Goal: Communication & Community: Answer question/provide support

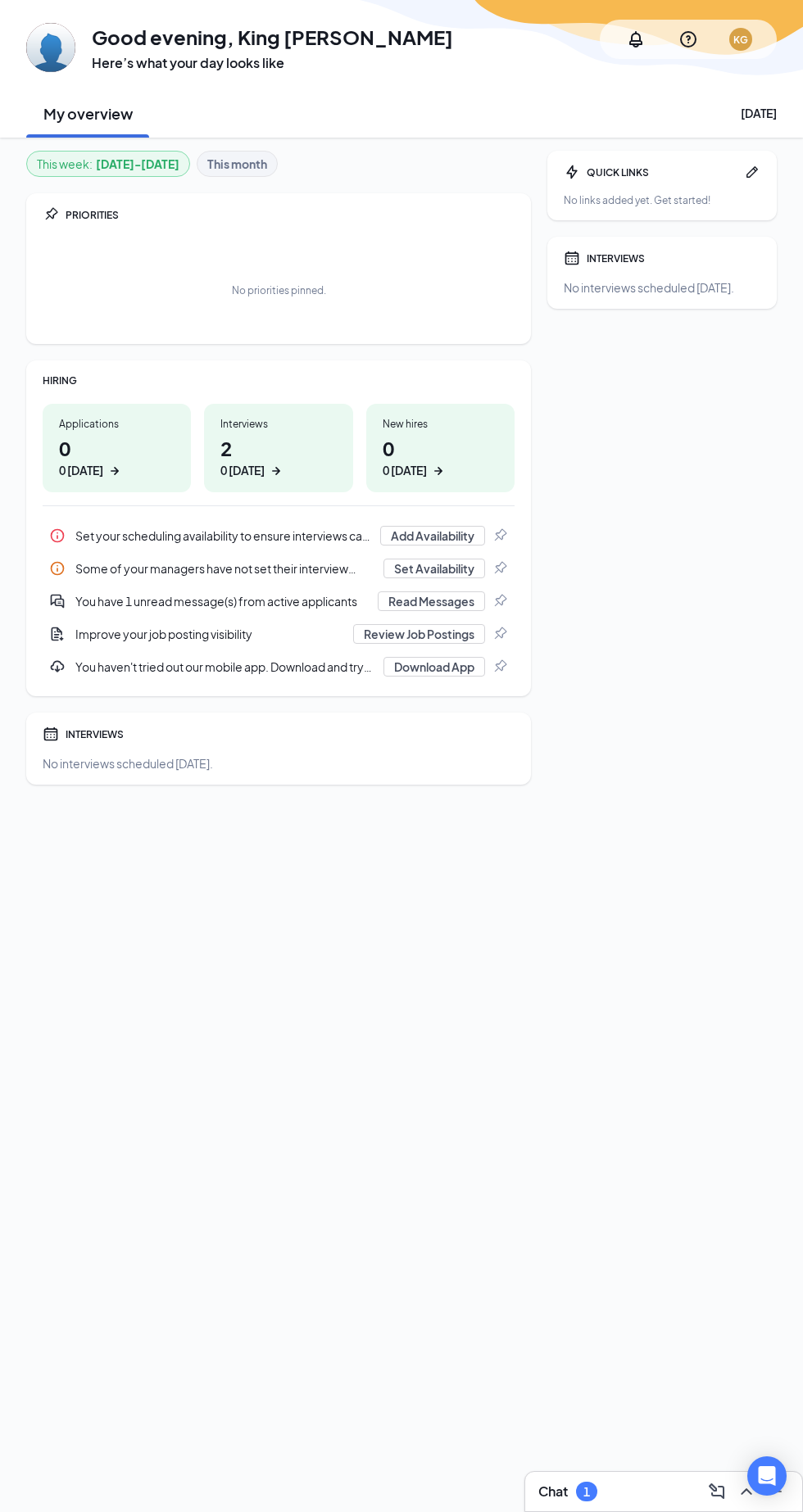
click at [275, 453] on h1 "2 0 today" at bounding box center [278, 456] width 115 height 45
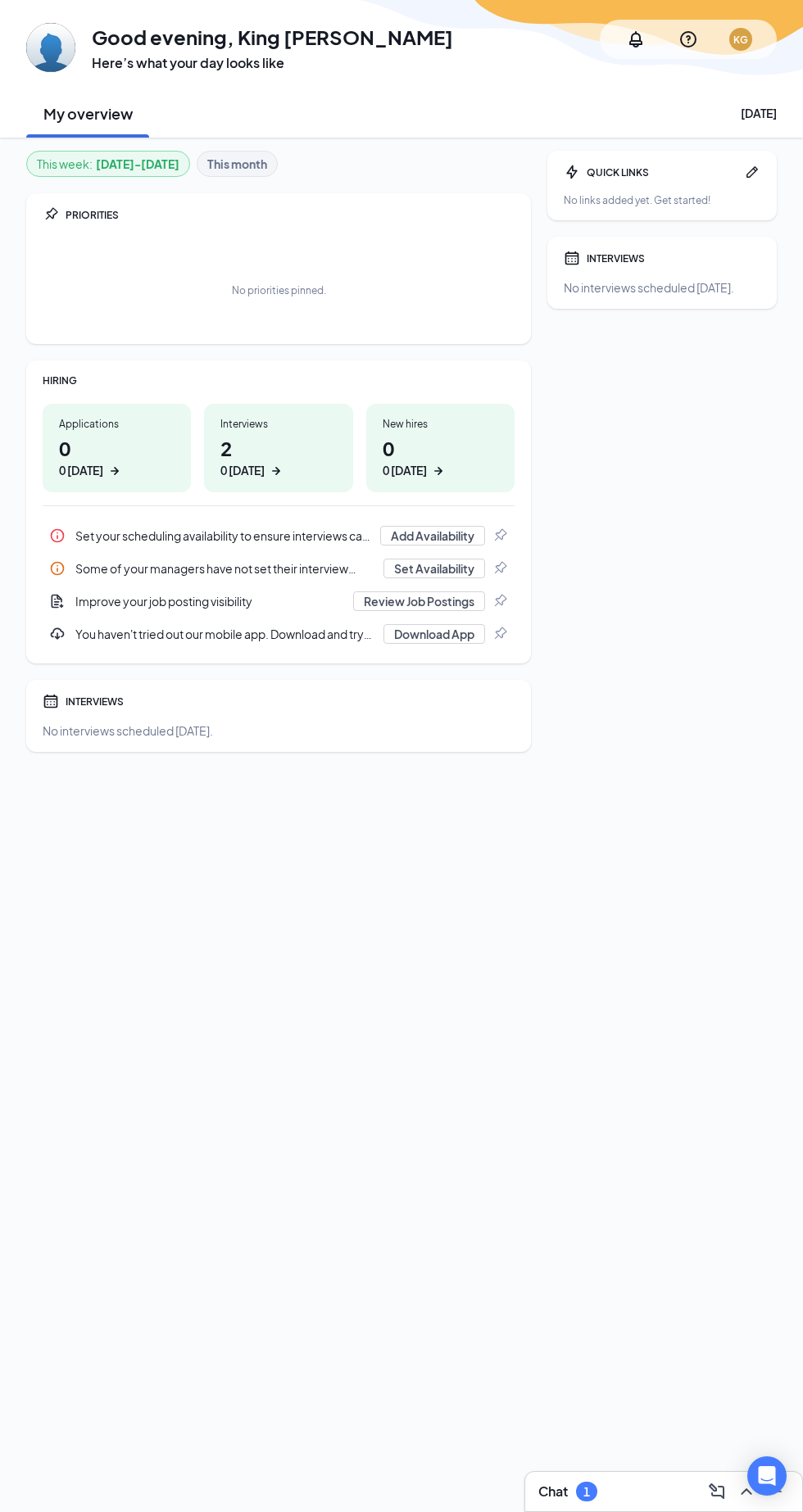
click at [639, 1447] on div "QUICK LINKS No links added yet. Get started! INTERVIEWS No interviews scheduled…" at bounding box center [662, 799] width 229 height 1296
click at [611, 1487] on div "Chat 1" at bounding box center [663, 1491] width 251 height 26
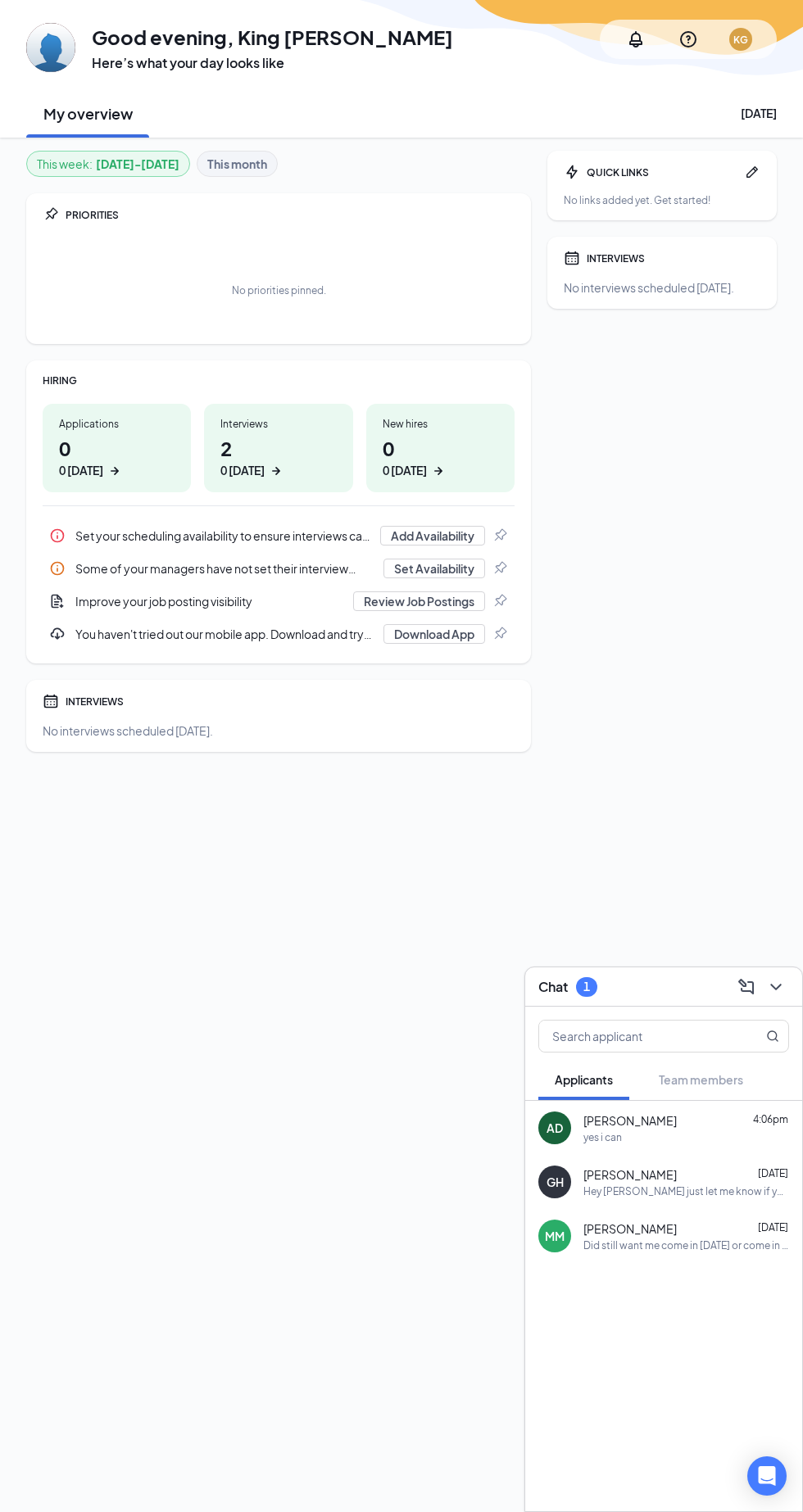
click at [554, 1129] on div "AD" at bounding box center [555, 1128] width 17 height 17
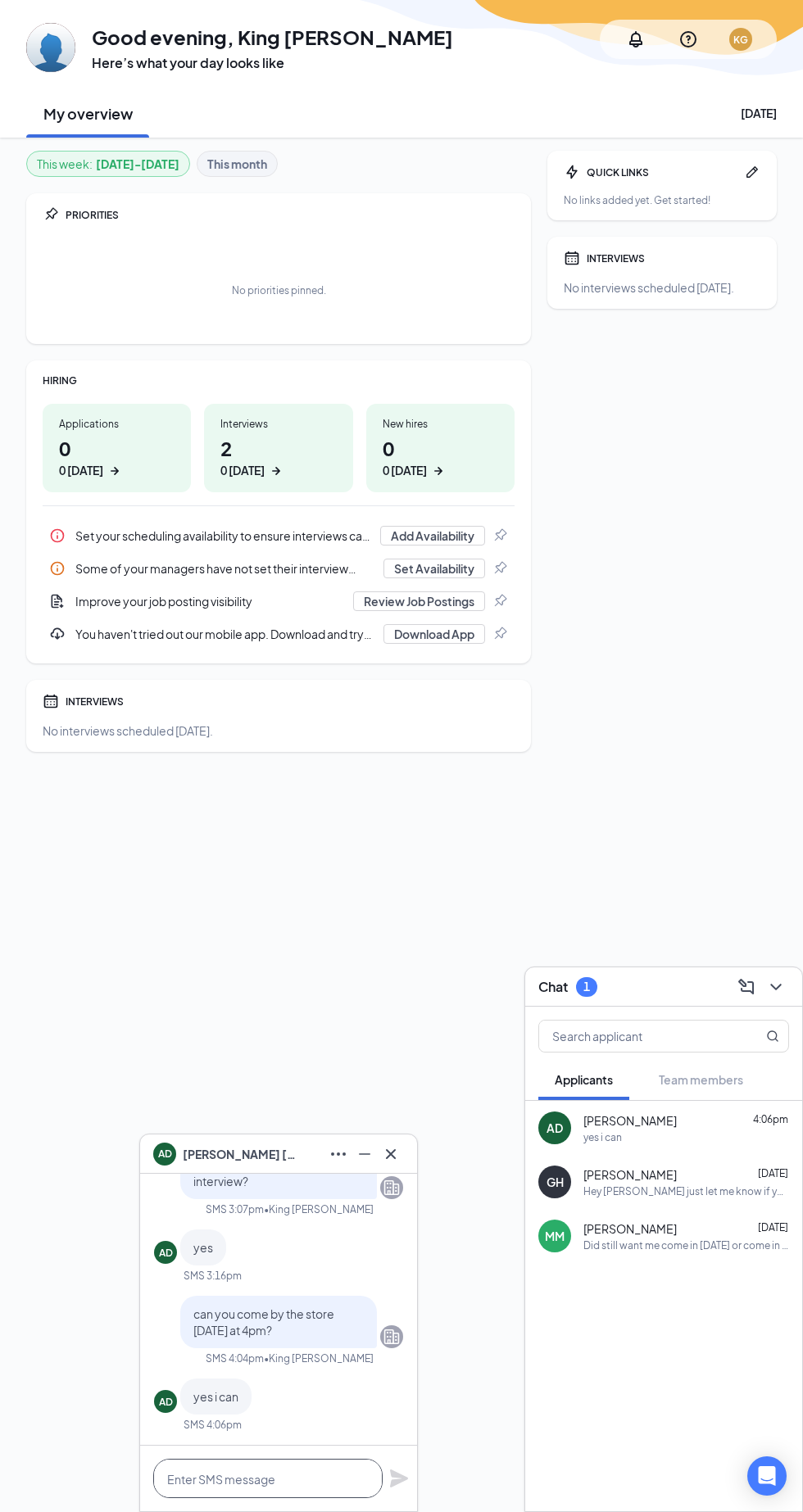
click at [295, 1479] on textarea at bounding box center [267, 1478] width 229 height 40
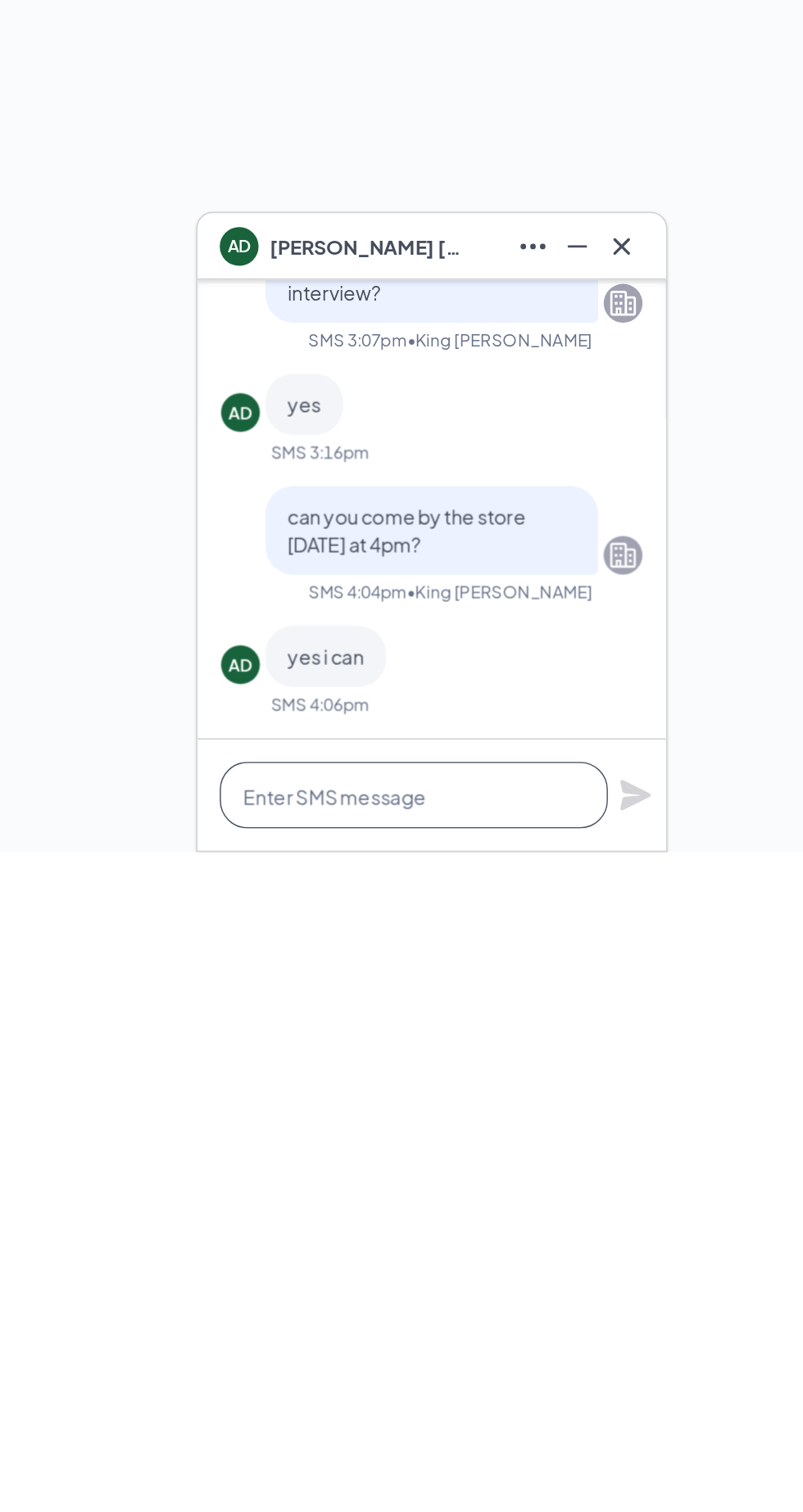
scroll to position [104, 0]
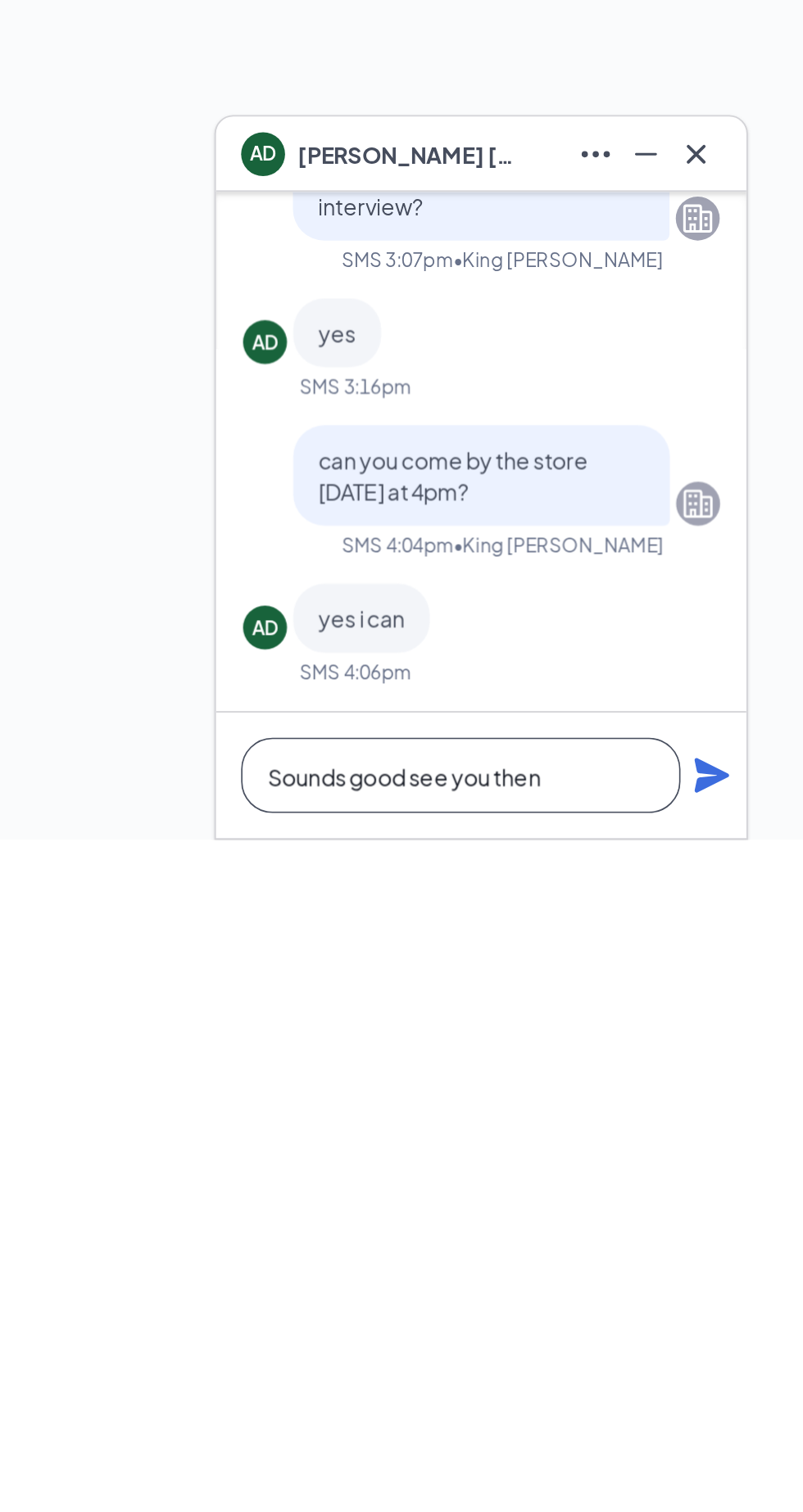
type textarea "Sounds good see you then"
click at [411, 1465] on div "Sounds good see you then" at bounding box center [278, 1478] width 277 height 65
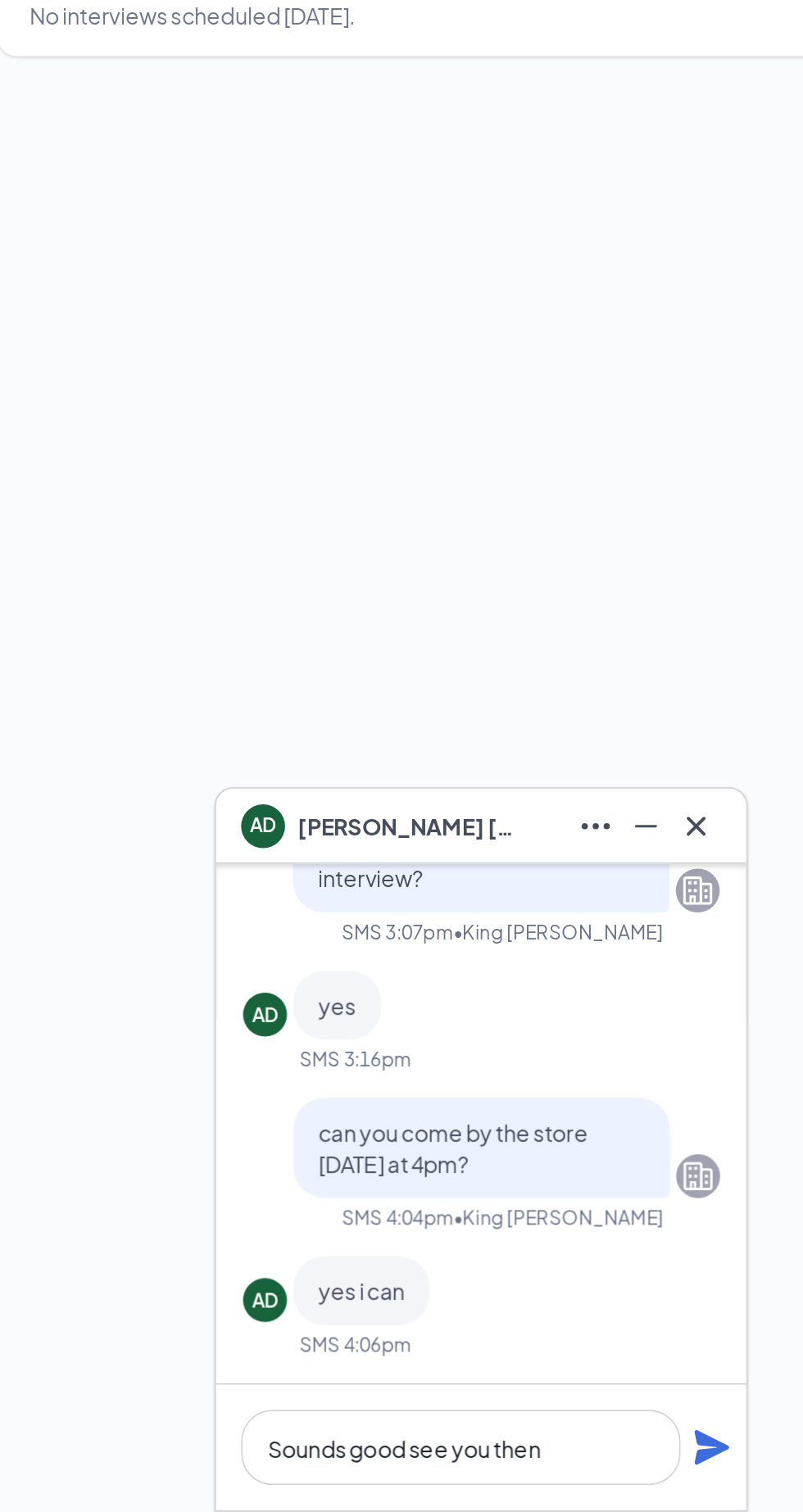
click at [403, 1483] on icon "Plane" at bounding box center [399, 1478] width 20 height 20
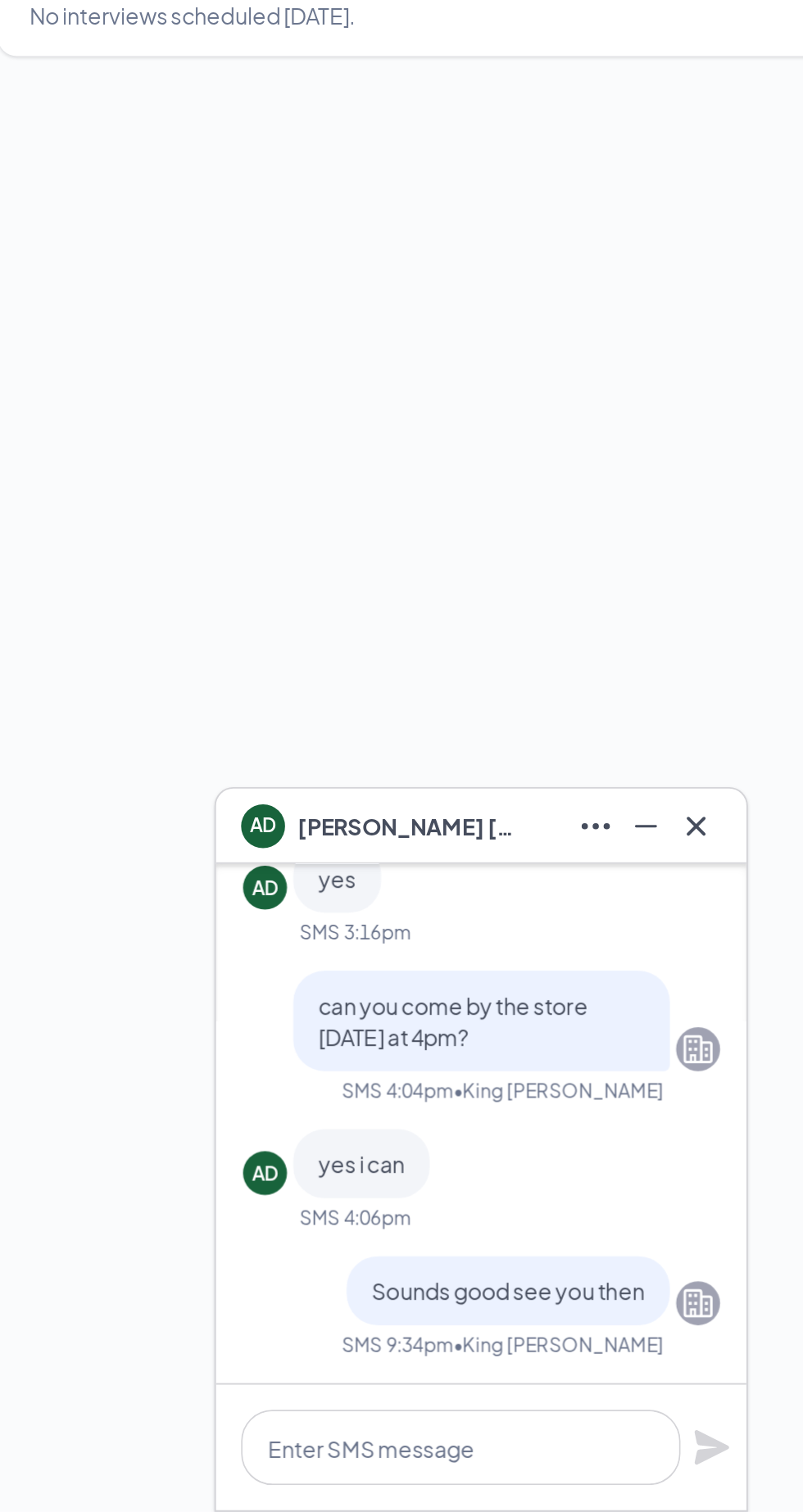
scroll to position [101, 0]
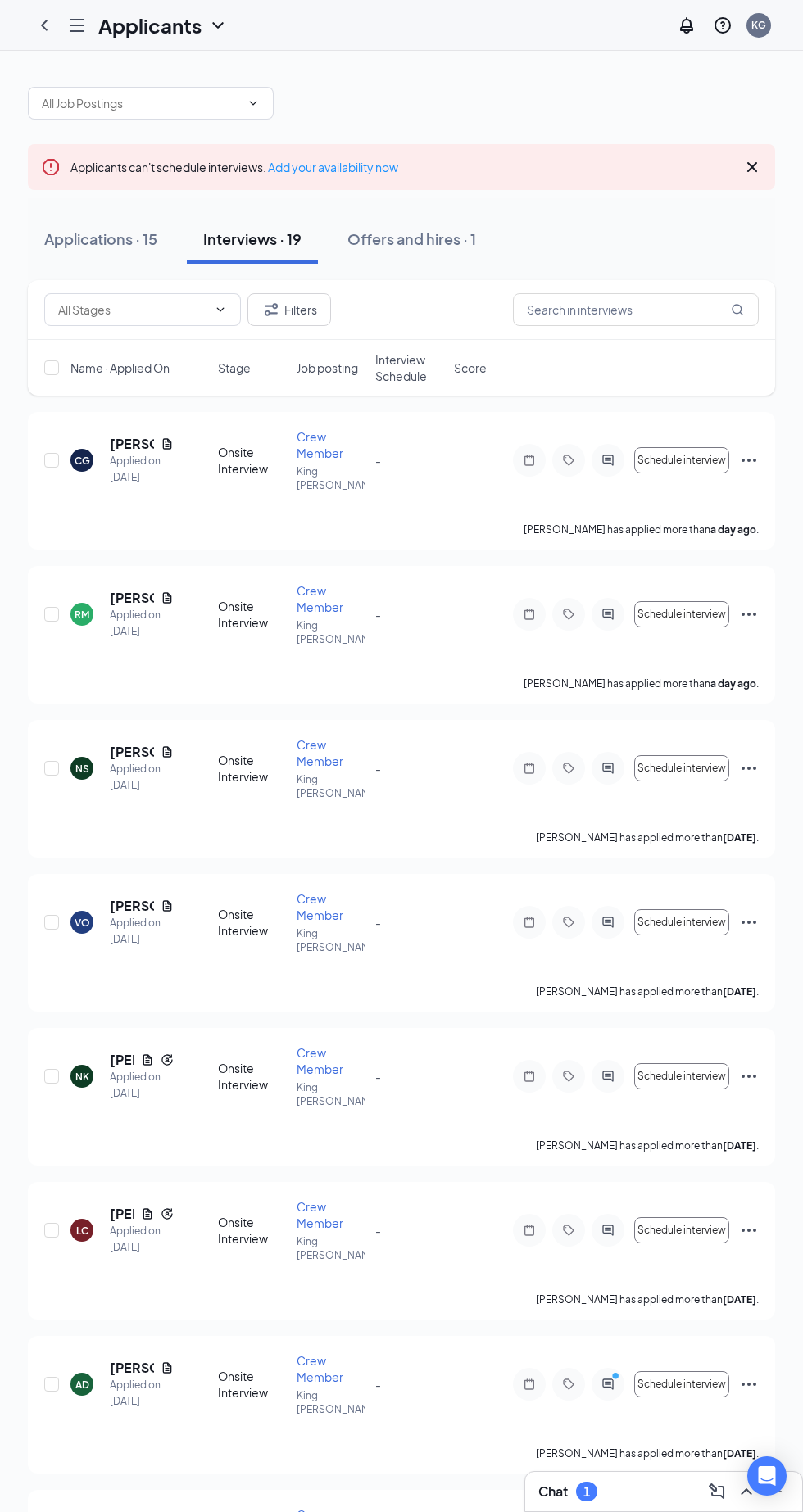
click at [92, 228] on div "Applications · 15" at bounding box center [101, 238] width 113 height 21
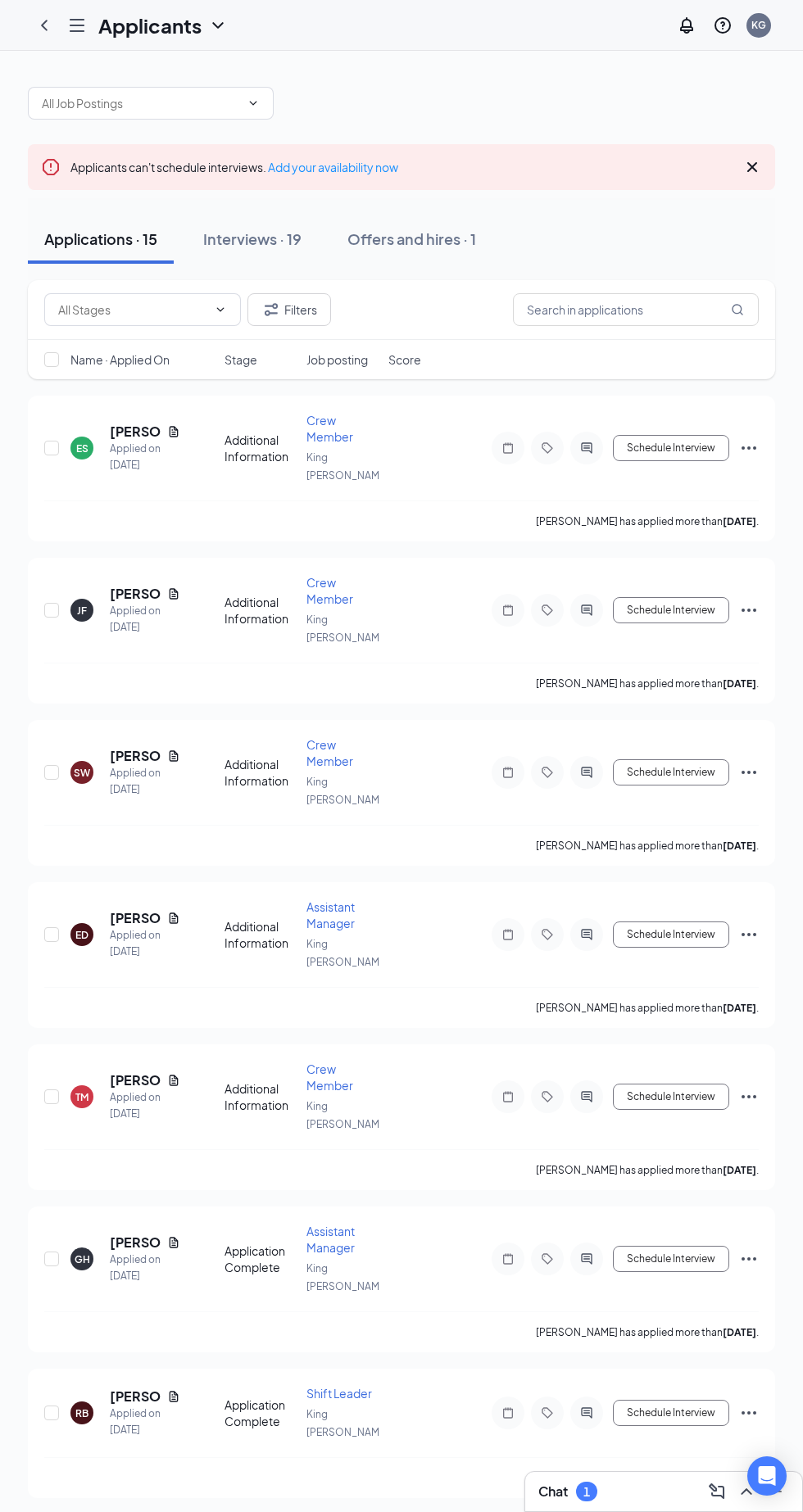
click at [271, 228] on div "Interviews · 19" at bounding box center [252, 238] width 98 height 21
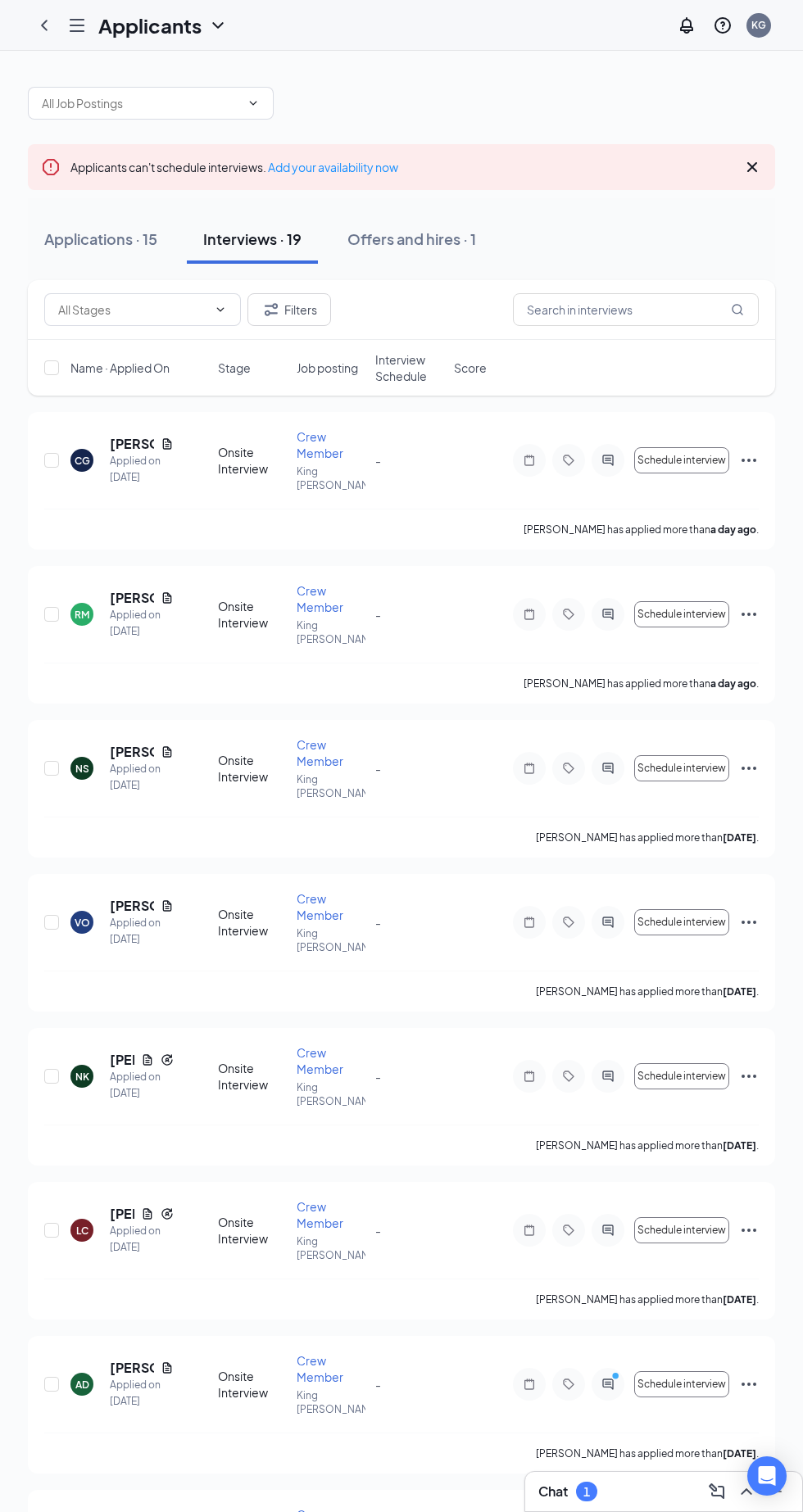
scroll to position [40, 0]
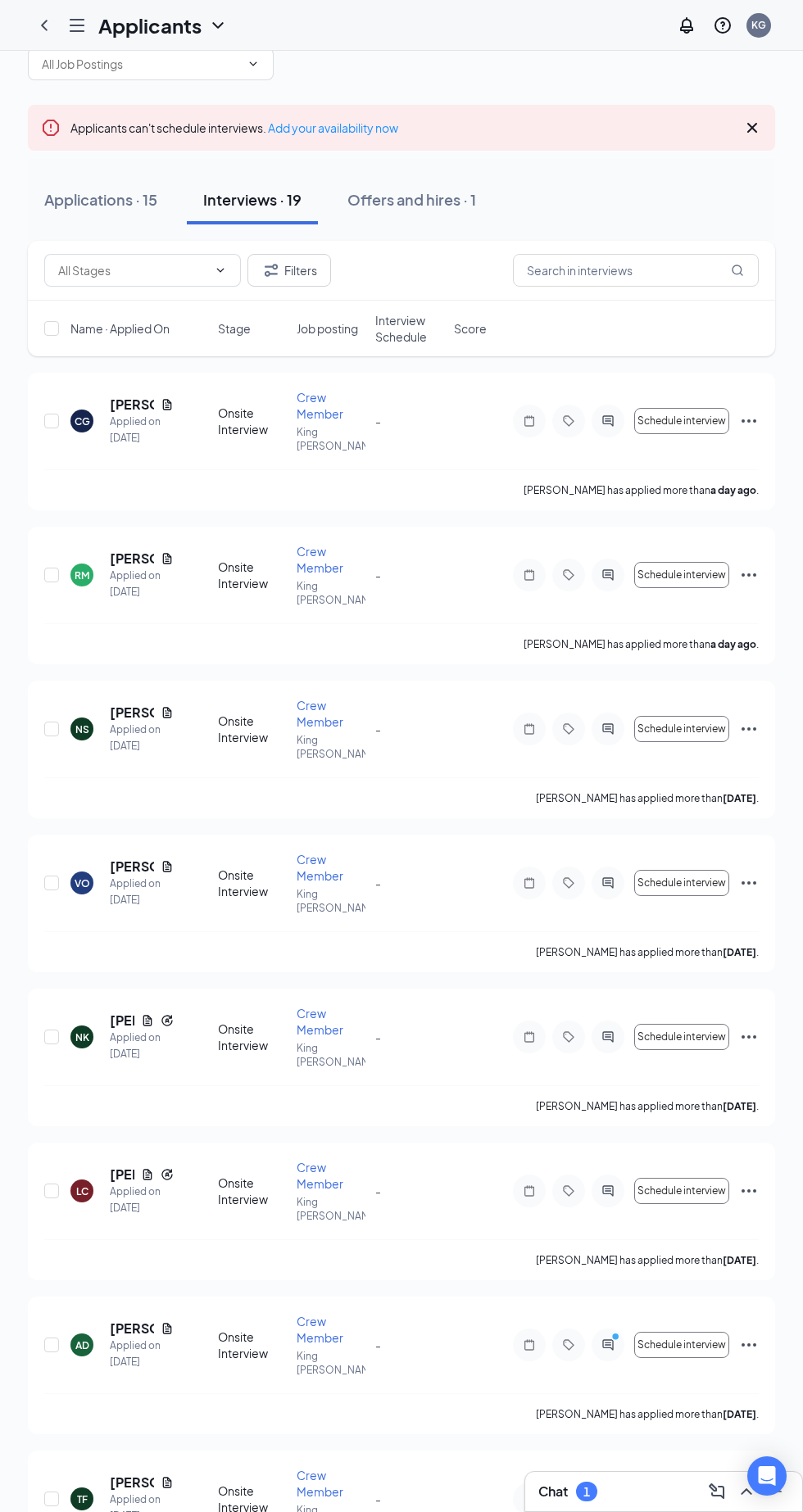
click at [606, 1339] on icon "ActiveChat" at bounding box center [607, 1344] width 11 height 11
